Goal: Task Accomplishment & Management: Manage account settings

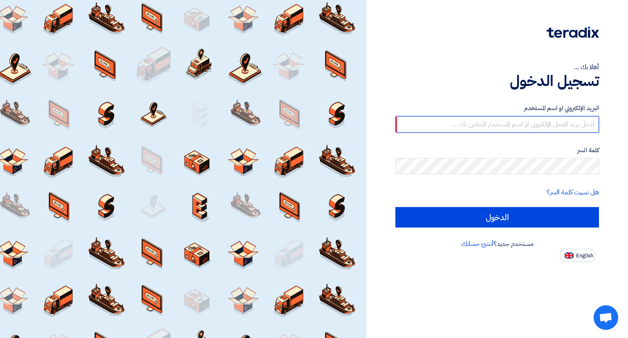
click at [395, 207] on input "الدخول" at bounding box center [496, 217] width 203 height 20
type input "[EMAIL_ADDRESS][DOMAIN_NAME]"
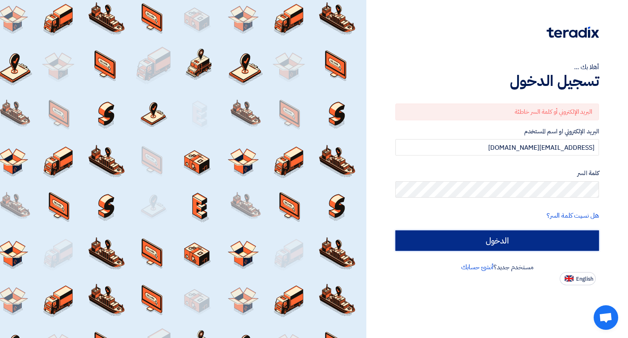
click at [487, 247] on input "الدخول" at bounding box center [496, 240] width 203 height 20
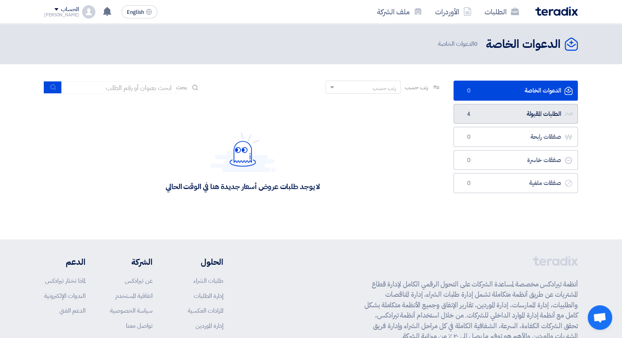
click at [476, 116] on link "الطلبات المقبولة الطلبات المقبولة 4" at bounding box center [515, 114] width 124 height 20
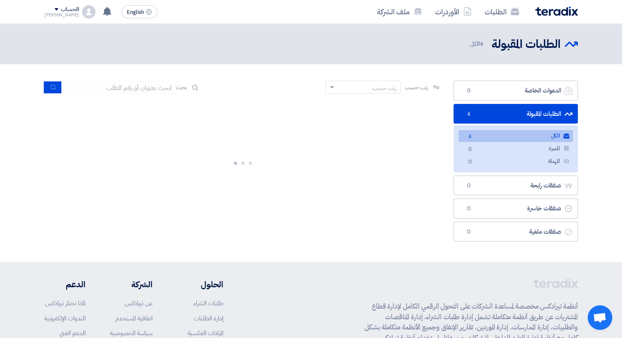
click at [473, 136] on span "4" at bounding box center [470, 136] width 10 height 9
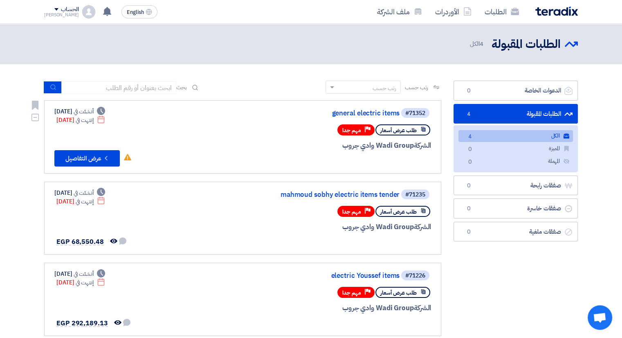
click at [217, 126] on div "#71352 general electric items طلب عرض أسعار Priority مهم جدا الشركة Wadi Group …" at bounding box center [242, 136] width 376 height 59
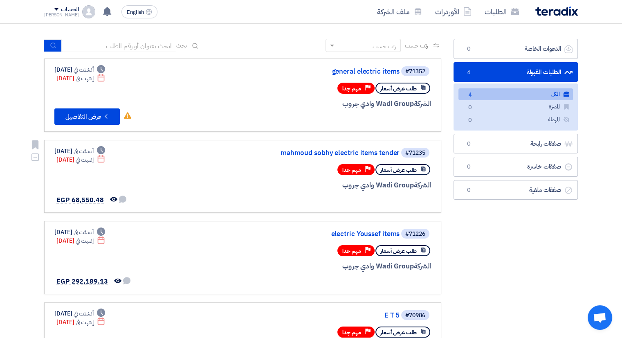
scroll to position [41, 0]
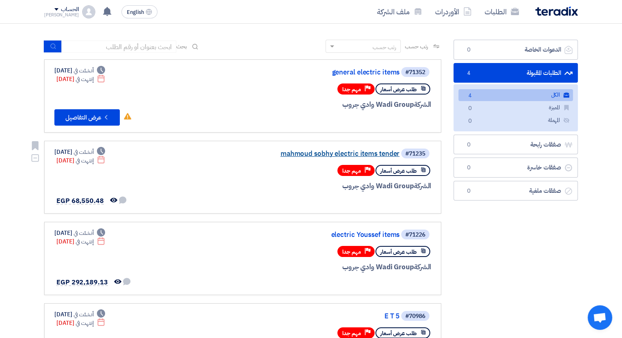
click at [345, 151] on link "mahmoud sobhy electric items tender" at bounding box center [317, 153] width 163 height 7
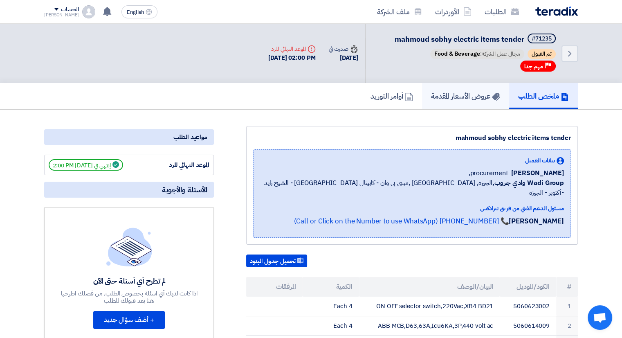
click at [471, 94] on h5 "عروض الأسعار المقدمة" at bounding box center [465, 95] width 69 height 9
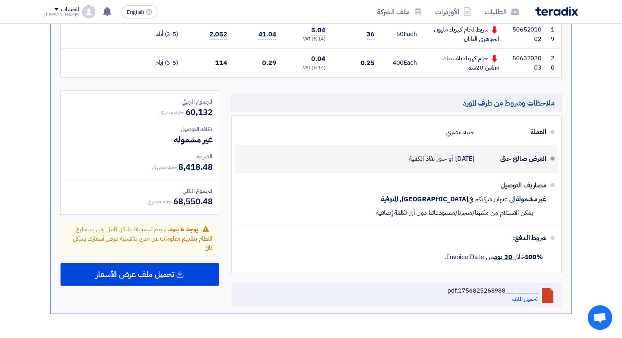
scroll to position [1144, 0]
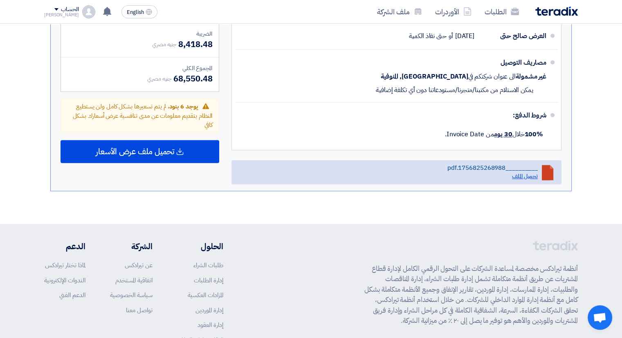
click at [526, 172] on link "تحميل الملف" at bounding box center [525, 176] width 26 height 9
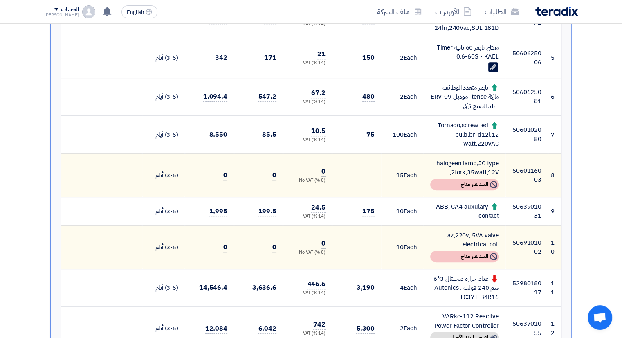
scroll to position [368, 0]
